Goal: Transaction & Acquisition: Purchase product/service

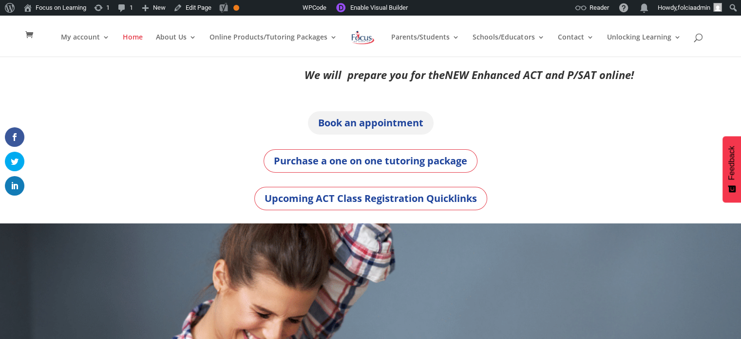
click at [375, 124] on link "Book an appointment" at bounding box center [371, 122] width 126 height 23
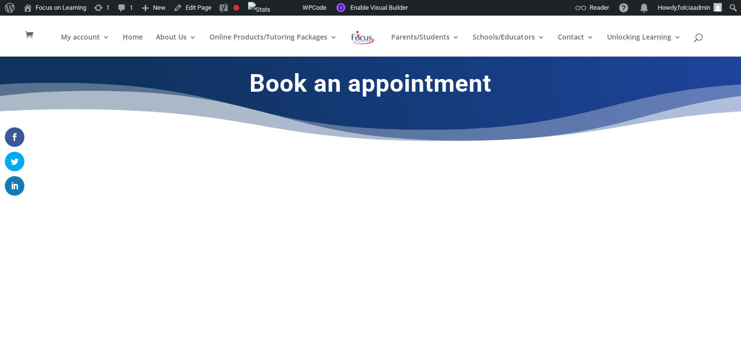
click at [360, 37] on img at bounding box center [362, 38] width 25 height 18
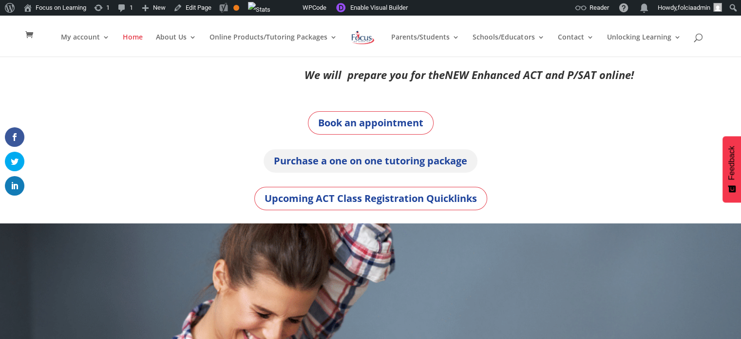
click at [347, 159] on link "Purchase a one on one tutoring package" at bounding box center [371, 160] width 214 height 23
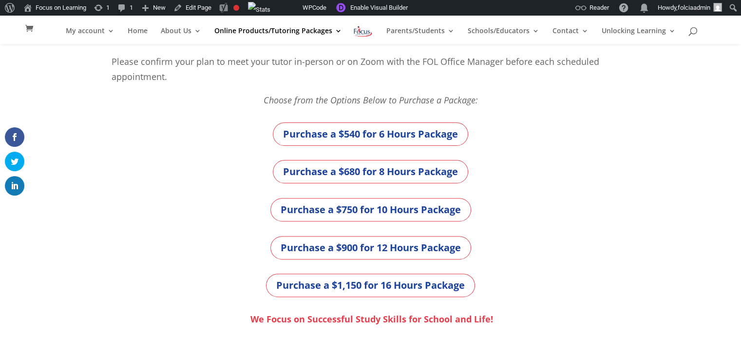
scroll to position [273, 0]
drag, startPoint x: 354, startPoint y: 212, endPoint x: 361, endPoint y: 84, distance: 128.3
click at [355, 212] on link "Purchase a $750 for 10 Hours Package" at bounding box center [370, 208] width 201 height 23
